Goal: Transaction & Acquisition: Purchase product/service

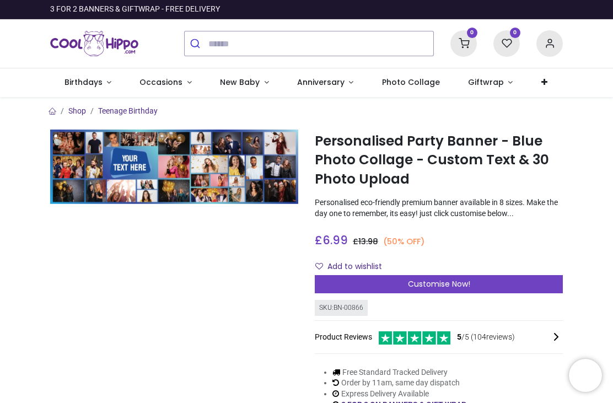
click at [494, 244] on div "£ 6.99 6.99 GBP £ 13.98 (50% OFF) £ 13.98 Not Available For Sale" at bounding box center [439, 238] width 248 height 20
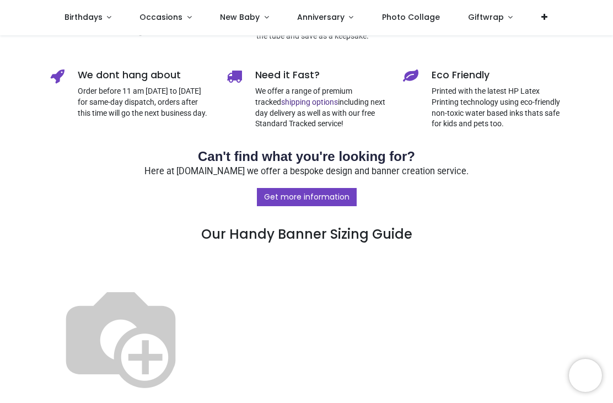
scroll to position [507, 0]
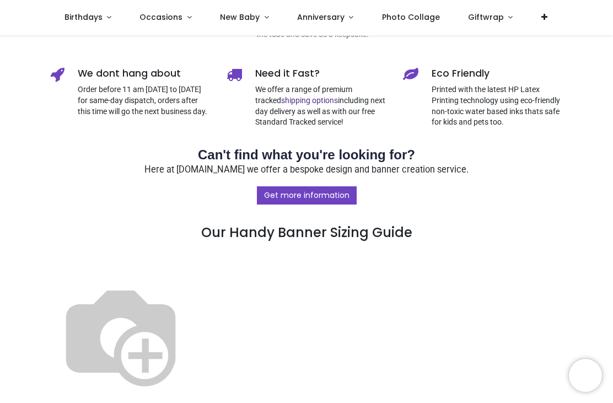
click at [191, 283] on img at bounding box center [120, 334] width 141 height 141
click at [191, 279] on img at bounding box center [120, 334] width 141 height 141
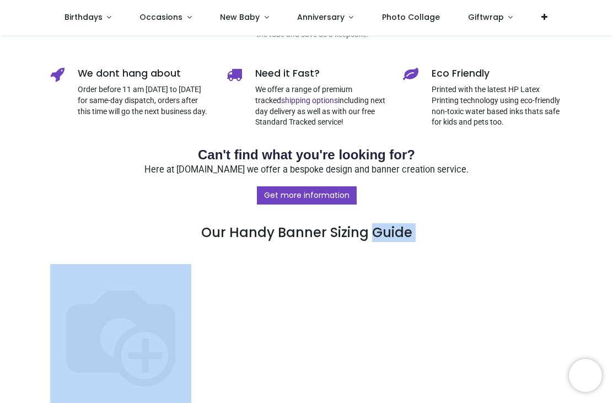
click at [191, 320] on img at bounding box center [120, 334] width 141 height 141
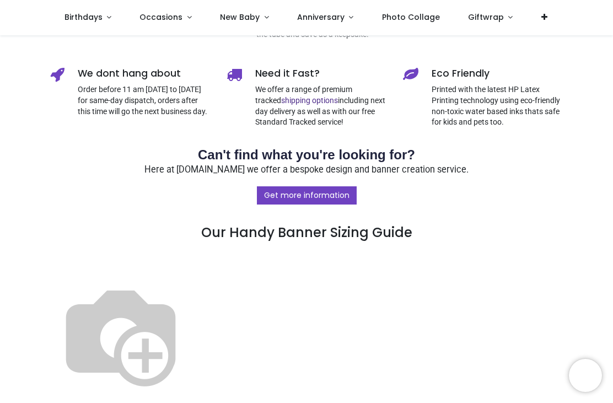
click at [191, 323] on img at bounding box center [120, 334] width 141 height 141
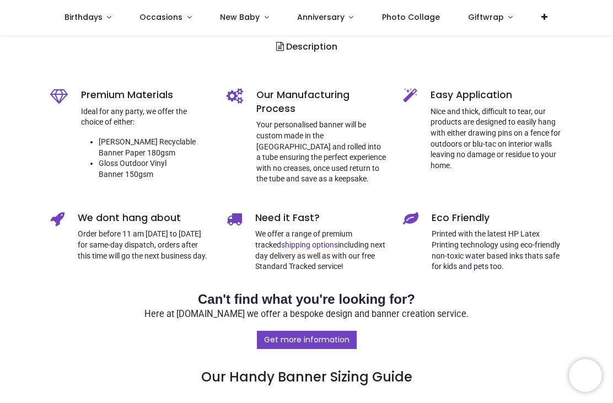
scroll to position [363, 0]
click at [484, 109] on p "Nice and thick, difficult to tear, our products are designed to easily hang wit…" at bounding box center [496, 139] width 132 height 65
click at [474, 97] on h5 "Easy Application" at bounding box center [496, 96] width 132 height 14
click at [318, 332] on link "Get more information" at bounding box center [307, 340] width 100 height 19
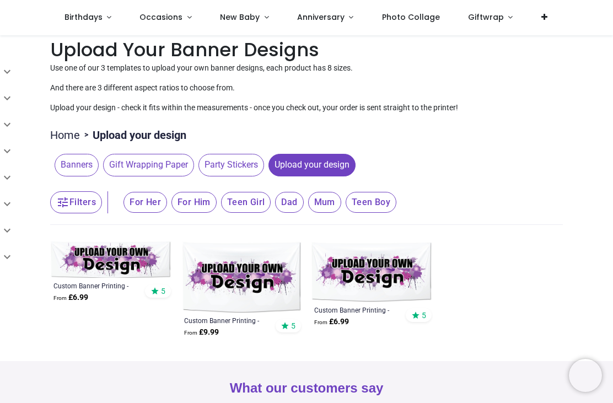
scroll to position [12, 0]
click at [330, 163] on span "Upload your design" at bounding box center [311, 164] width 87 height 22
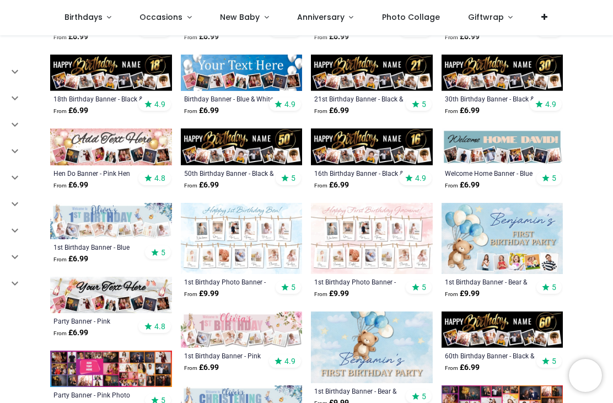
scroll to position [273, 0]
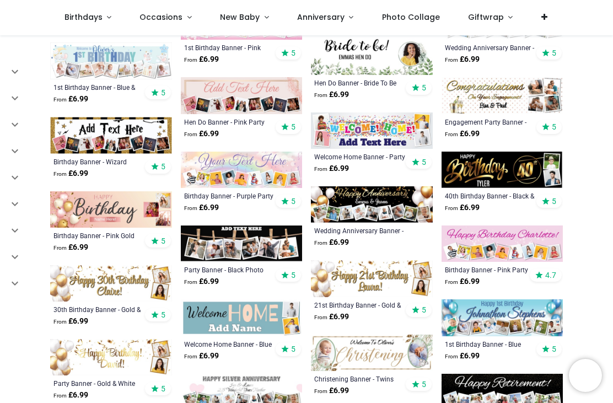
scroll to position [1025, 0]
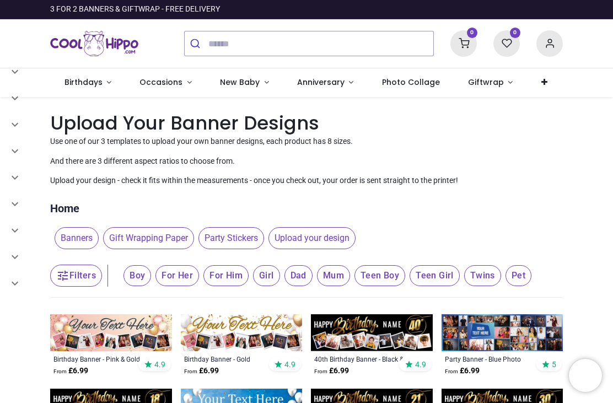
click at [169, 79] on span "Occasions" at bounding box center [160, 82] width 43 height 11
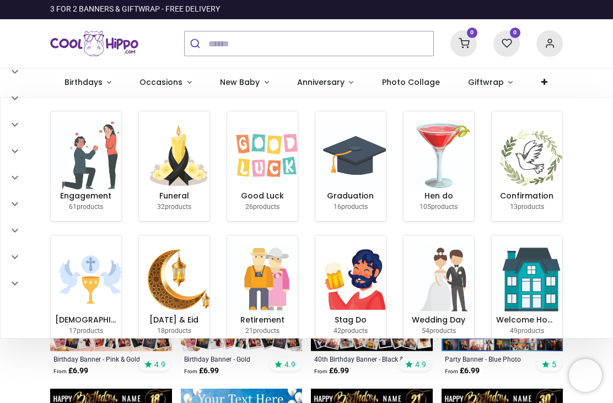
click at [342, 82] on link "Anniversary" at bounding box center [325, 82] width 85 height 29
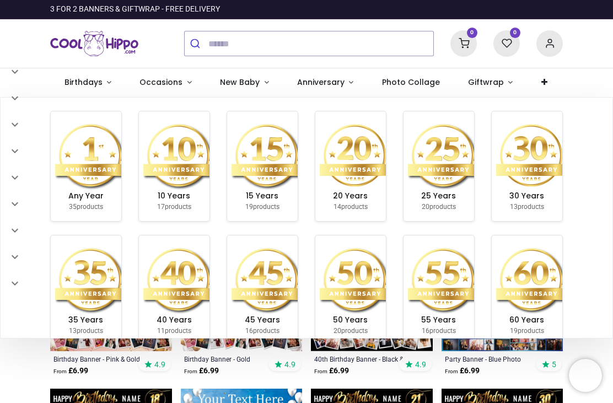
click at [91, 88] on link "Birthdays" at bounding box center [87, 82] width 75 height 29
